Goal: Task Accomplishment & Management: Complete application form

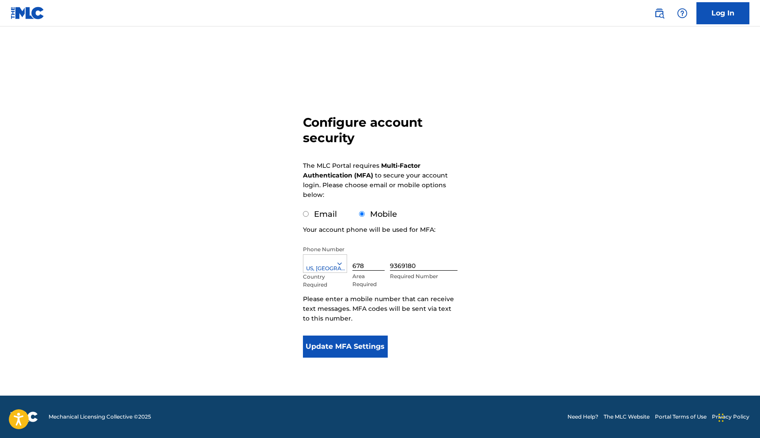
click at [358, 354] on button "Update MFA Settings" at bounding box center [345, 346] width 85 height 22
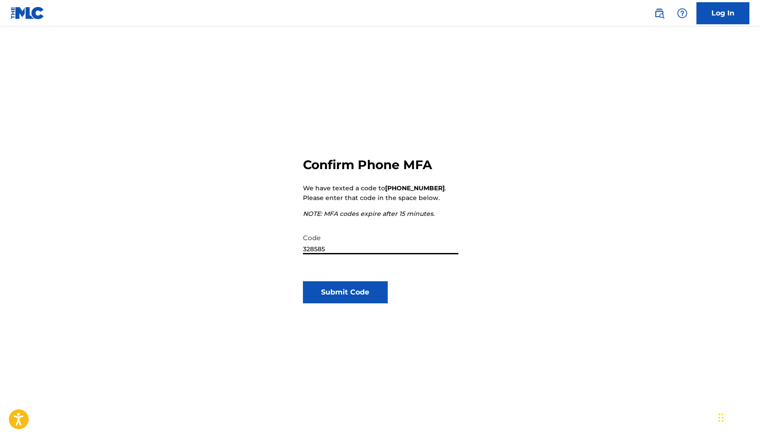
type input "328585"
click at [324, 296] on button "Submit Code" at bounding box center [345, 292] width 85 height 22
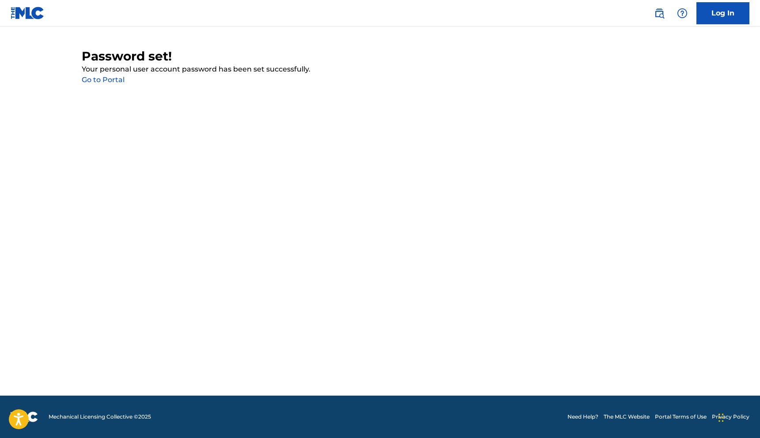
click at [108, 75] on div "Password set! Your personal user account password has been set successfully. Go…" at bounding box center [380, 67] width 597 height 37
click at [734, 12] on link "Log In" at bounding box center [722, 13] width 53 height 22
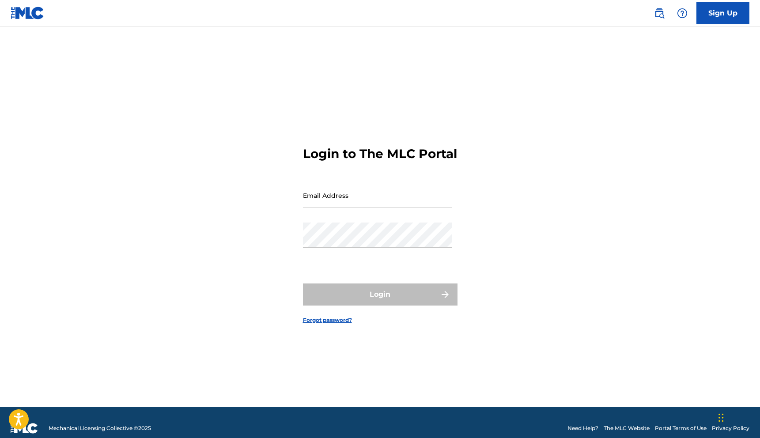
click at [354, 208] on input "Email Address" at bounding box center [377, 195] width 149 height 25
type input "[EMAIL_ADDRESS][DOMAIN_NAME]"
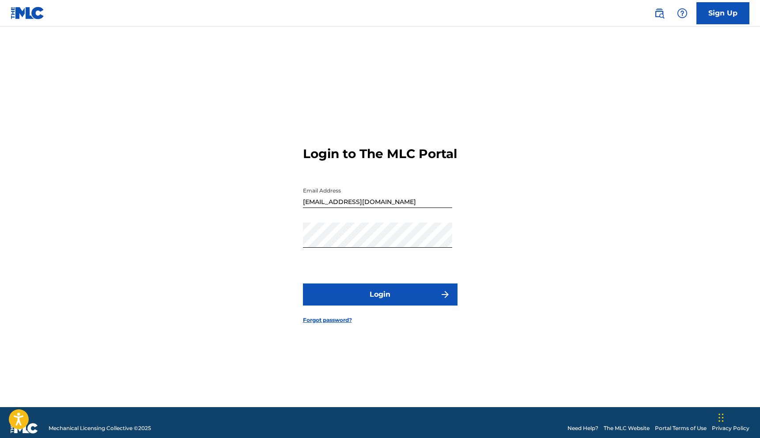
click at [378, 305] on button "Login" at bounding box center [380, 294] width 154 height 22
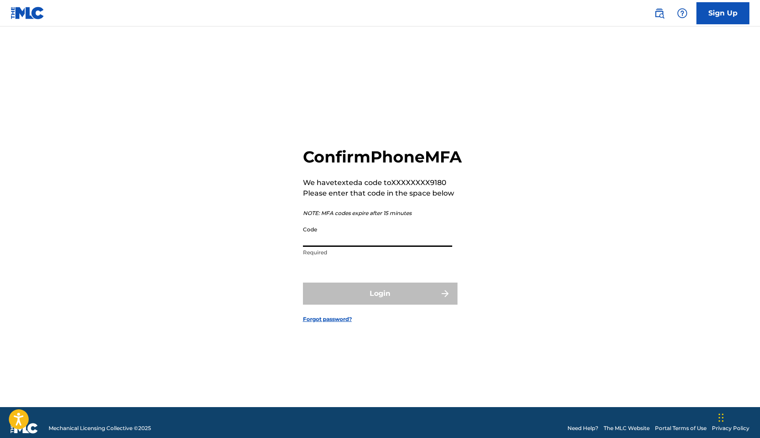
click at [355, 247] on input "Code" at bounding box center [377, 234] width 149 height 25
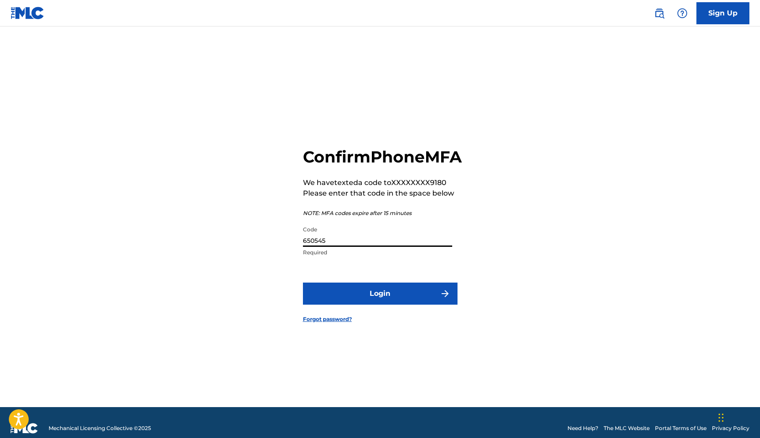
type input "650545"
click at [356, 305] on button "Login" at bounding box center [380, 294] width 154 height 22
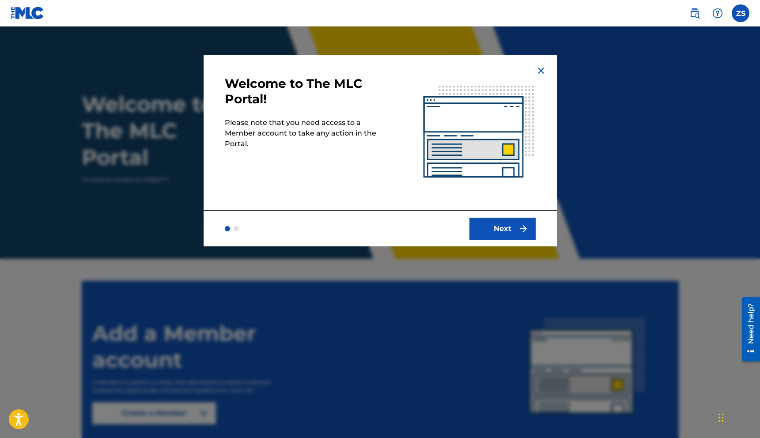
click at [501, 238] on button "Next" at bounding box center [502, 229] width 66 height 22
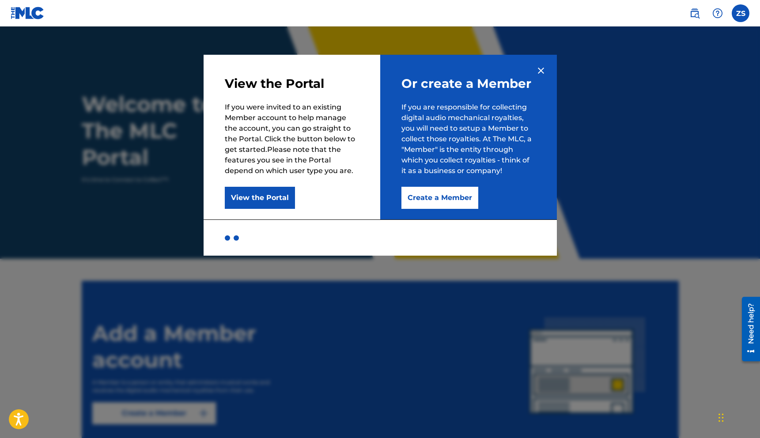
click at [442, 204] on button "Create a Member" at bounding box center [439, 198] width 77 height 22
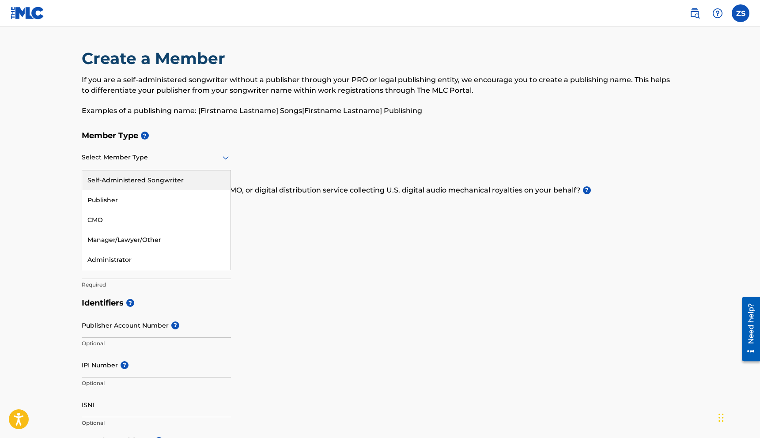
click at [165, 166] on div "Select Member Type" at bounding box center [156, 157] width 149 height 25
click at [142, 182] on div "Self-Administered Songwriter" at bounding box center [156, 180] width 148 height 20
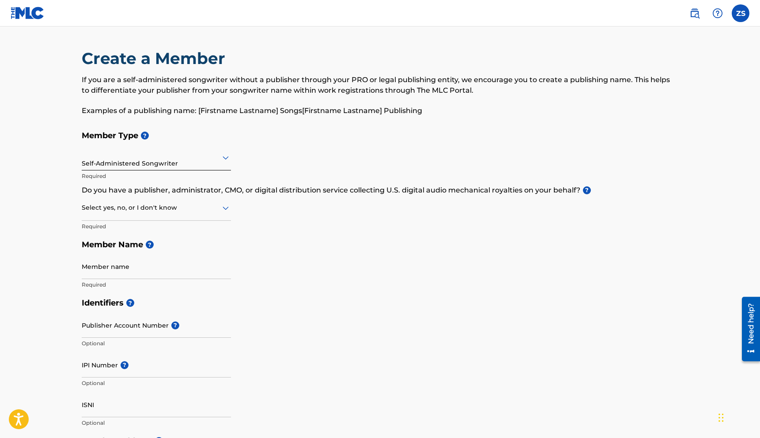
click at [118, 214] on div "Select yes, no, or I don't know" at bounding box center [156, 208] width 149 height 25
click at [115, 246] on div "No" at bounding box center [156, 251] width 148 height 20
click at [112, 274] on input "Member name" at bounding box center [156, 266] width 149 height 25
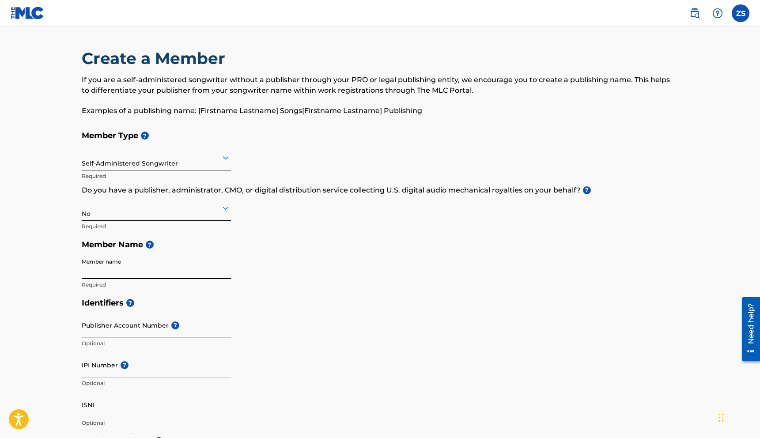
type input "[PERSON_NAME]"
type input "[STREET_ADDRESS][PERSON_NAME]"
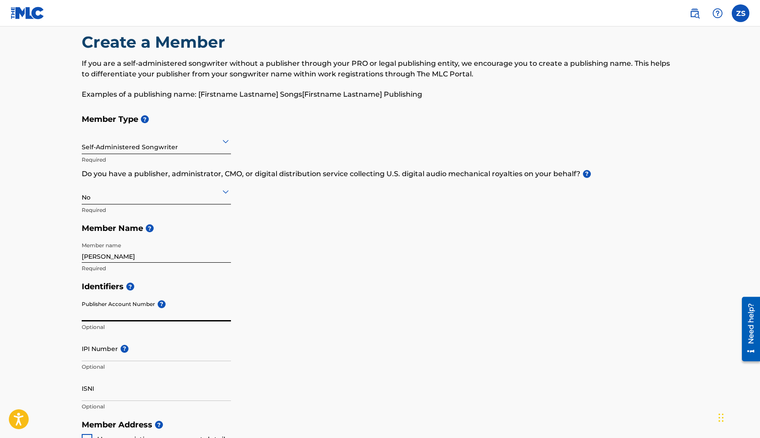
click at [122, 312] on input "Publisher Account Number ?" at bounding box center [156, 308] width 149 height 25
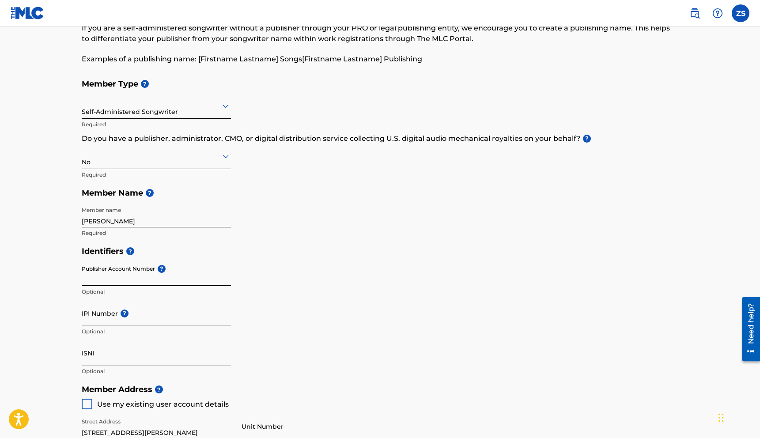
scroll to position [0, 0]
